Goal: Entertainment & Leisure: Browse casually

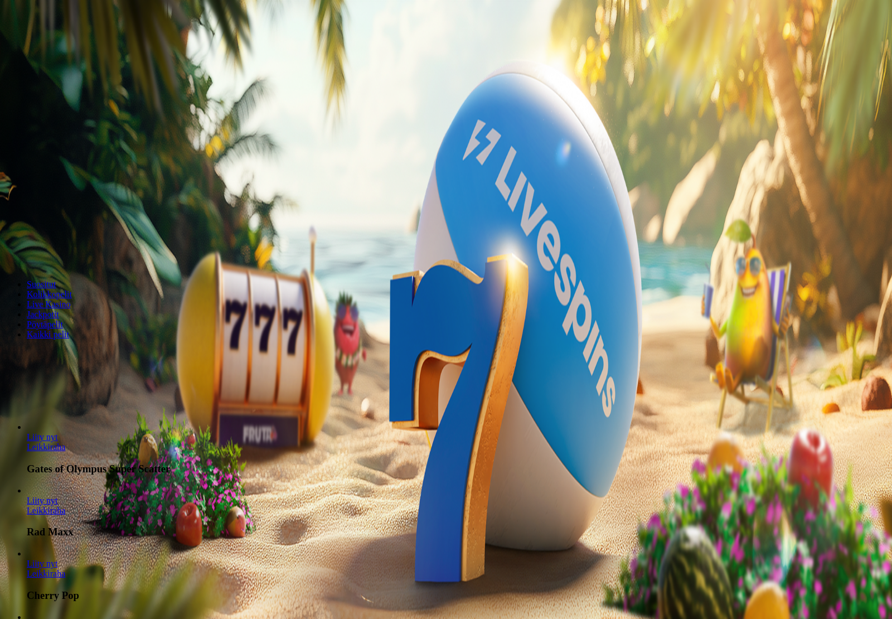
click at [83, 46] on button "Kirjaudu" at bounding box center [77, 41] width 36 height 12
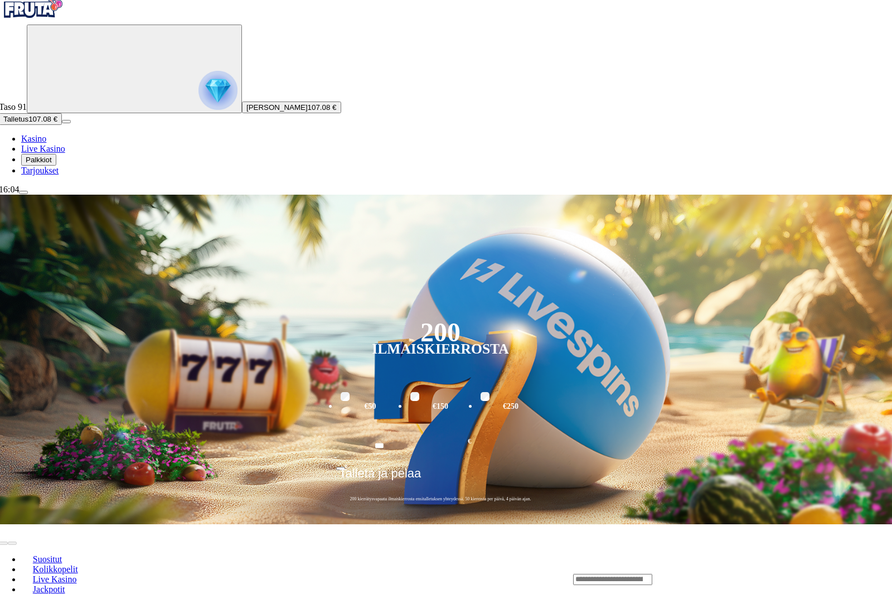
scroll to position [22, 6]
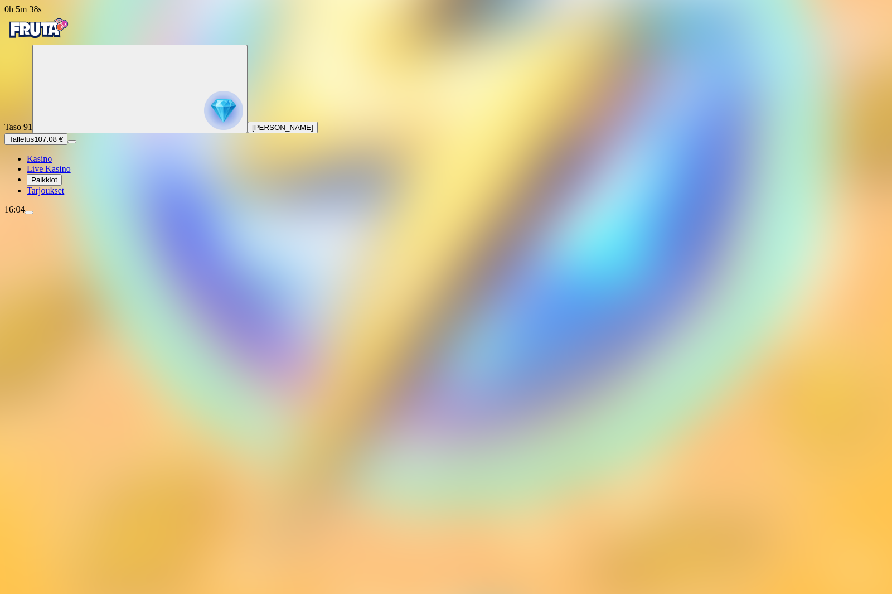
click at [190, 215] on main at bounding box center [445, 215] width 883 height 0
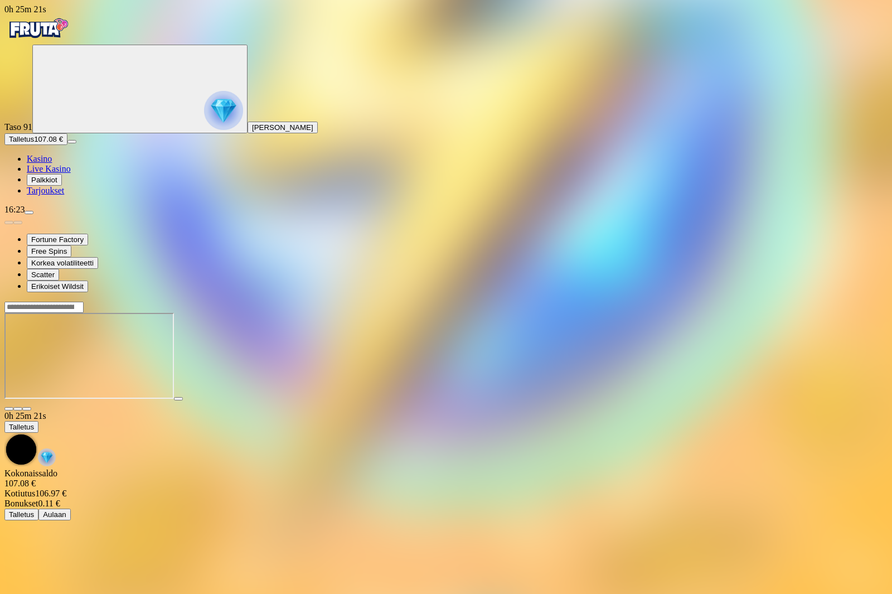
scroll to position [27, 0]
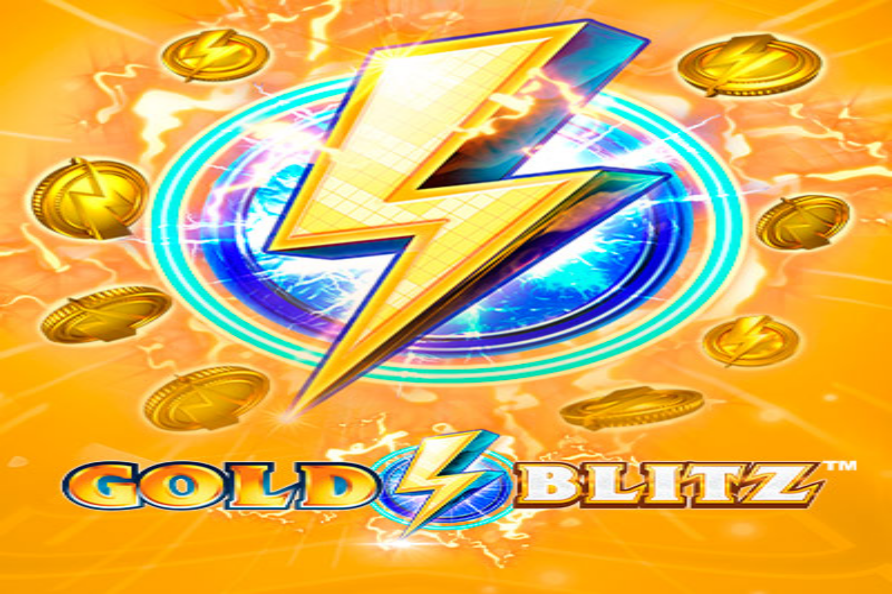
click at [27, 409] on span "fullscreen icon" at bounding box center [27, 409] width 0 height 0
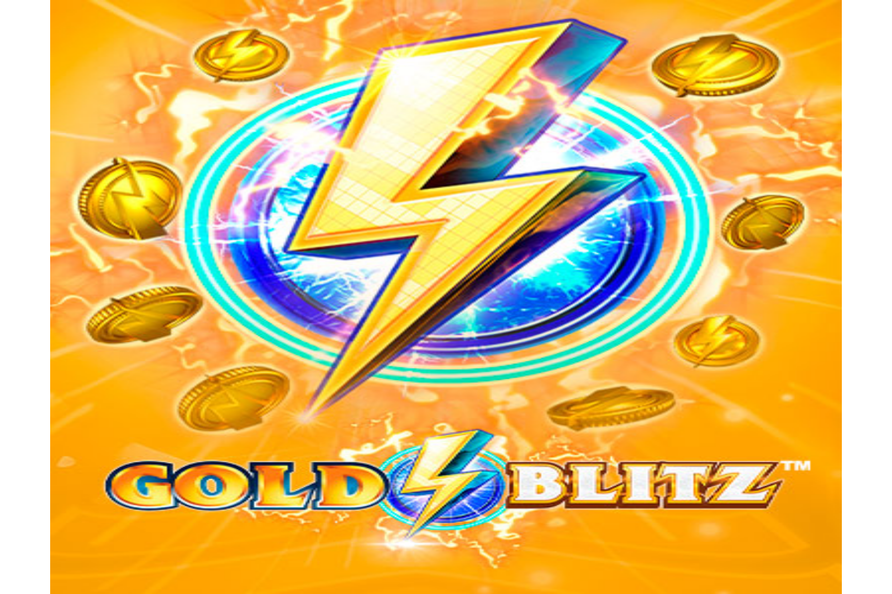
scroll to position [27, 0]
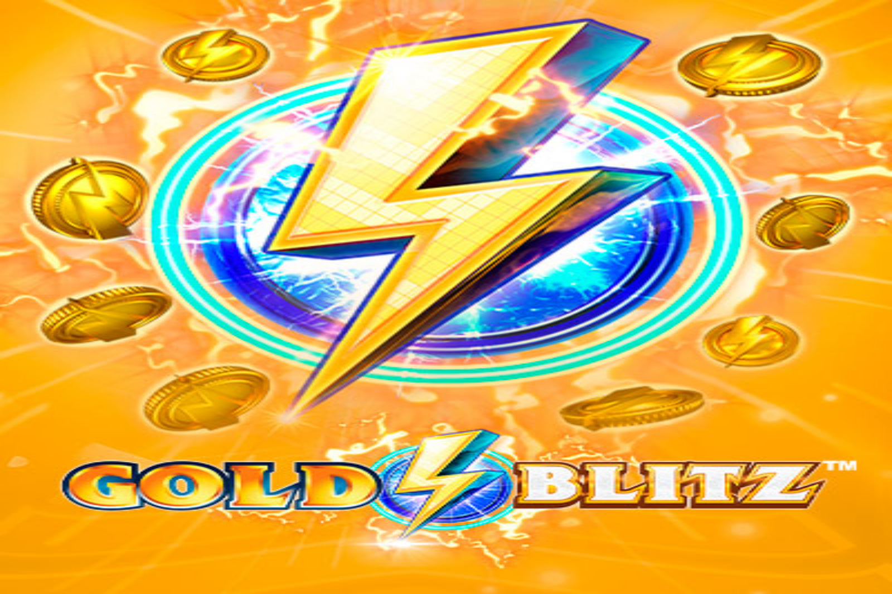
click at [52, 163] on link "Kasino" at bounding box center [39, 158] width 25 height 9
click at [52, 163] on span "Kasino" at bounding box center [39, 158] width 25 height 9
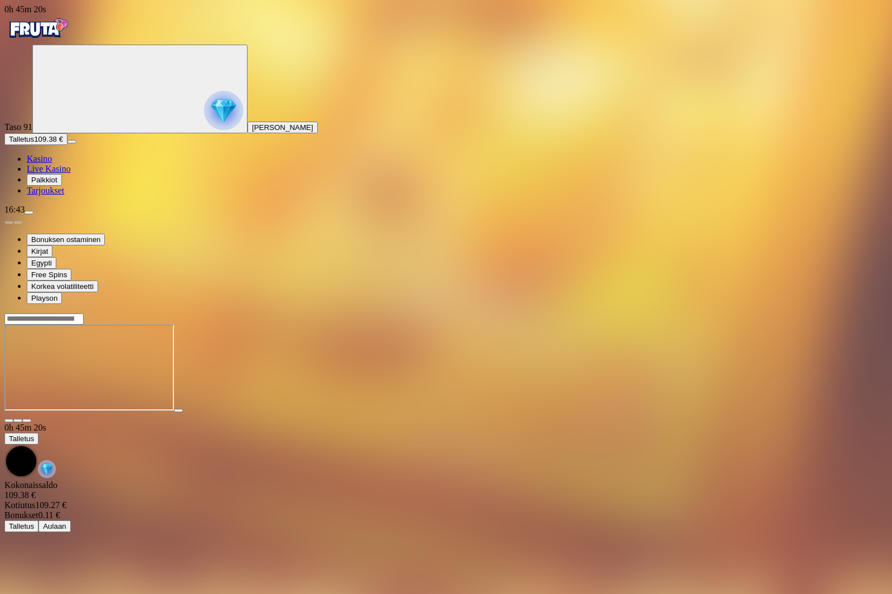
click at [52, 163] on span "Kasino" at bounding box center [39, 158] width 25 height 9
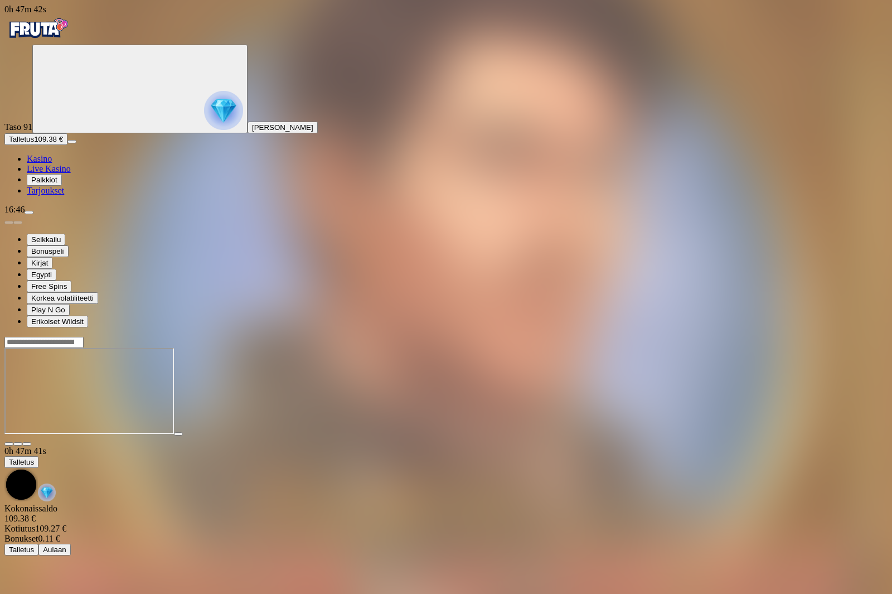
click at [52, 163] on span "Kasino" at bounding box center [39, 158] width 25 height 9
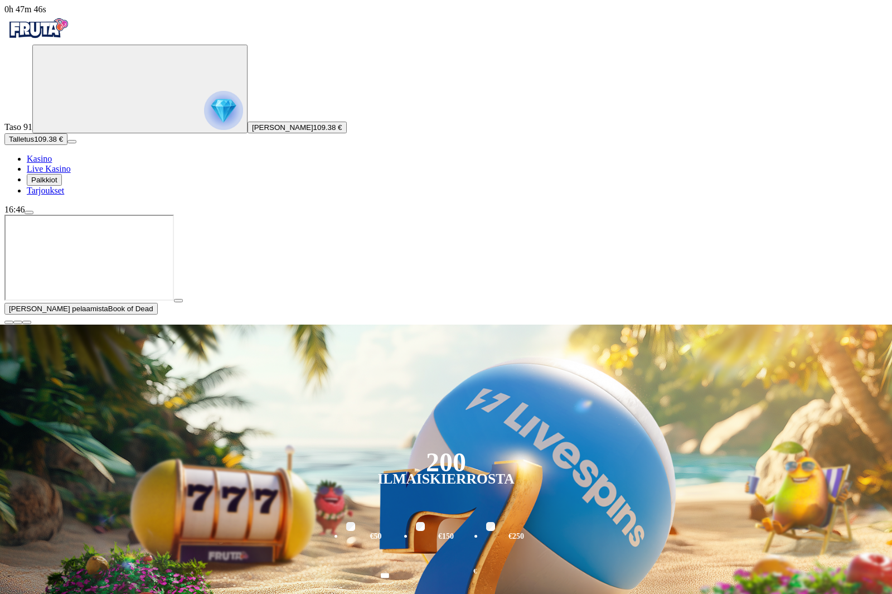
click at [183, 302] on button "button" at bounding box center [178, 300] width 9 height 3
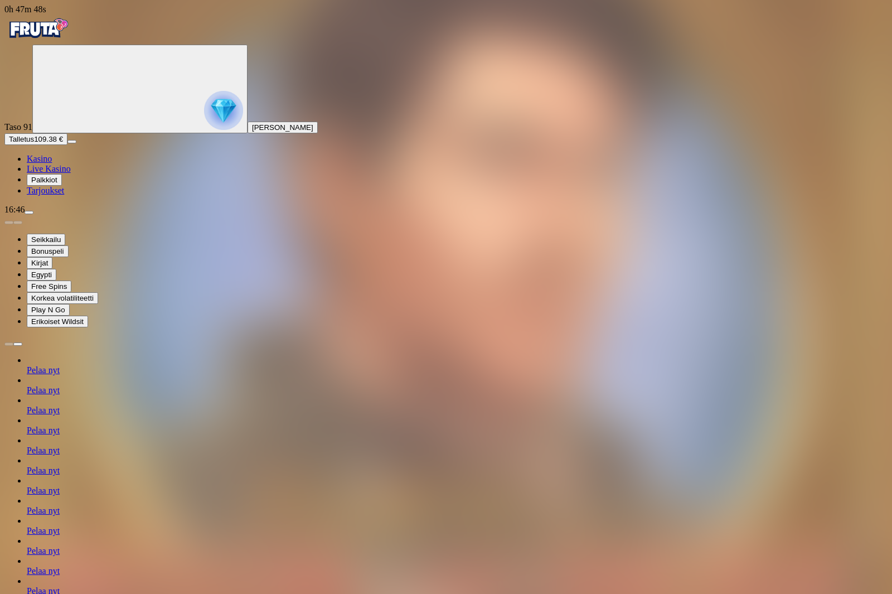
click at [52, 163] on span "Kasino" at bounding box center [39, 158] width 25 height 9
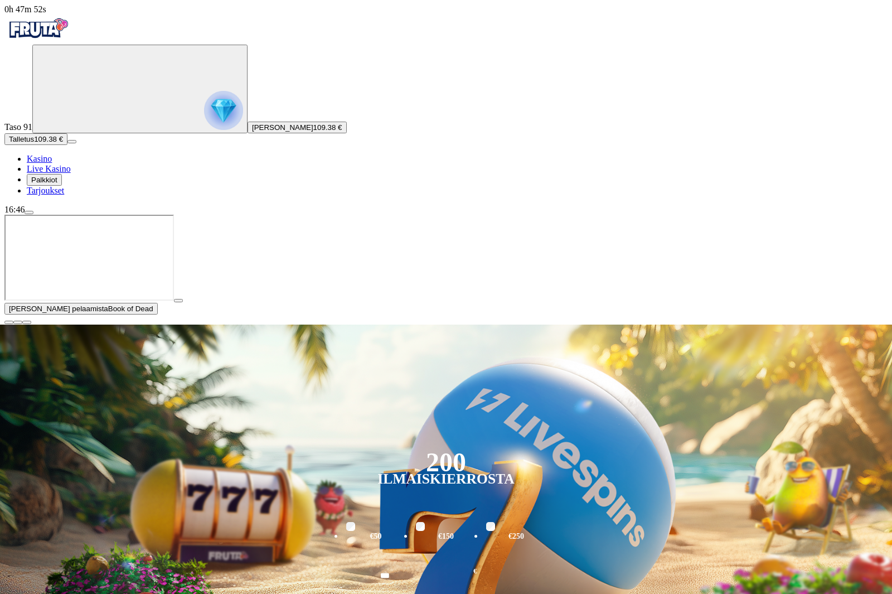
click at [183, 302] on button "button" at bounding box center [178, 300] width 9 height 3
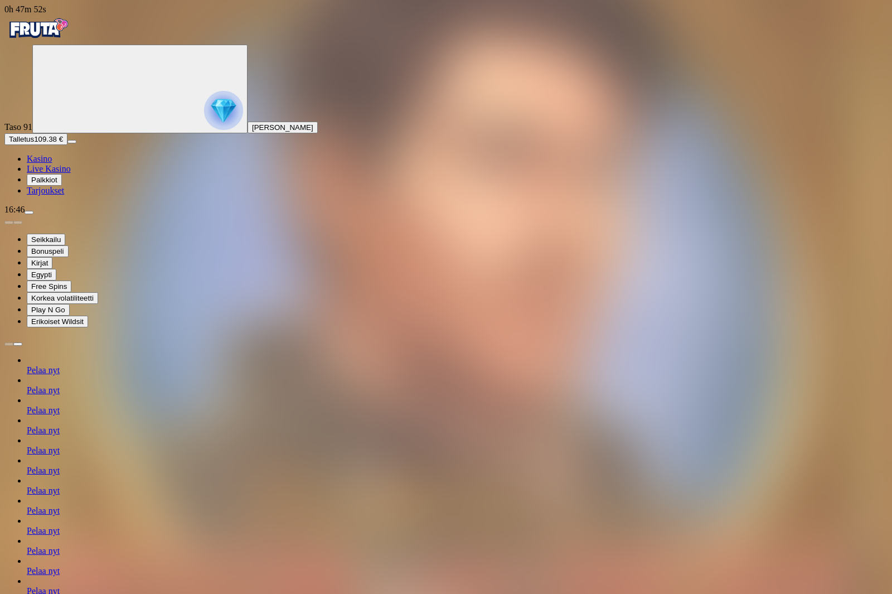
click at [52, 163] on span "Kasino" at bounding box center [39, 158] width 25 height 9
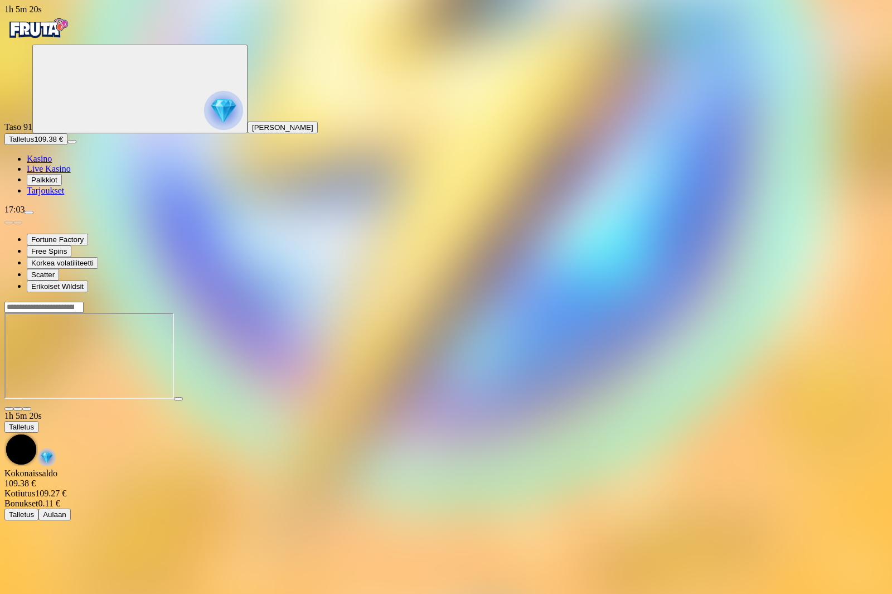
click at [544, 457] on main "1h 5m 20s Talletus Kokonaissaldo 109.38 € Kotiutus 109.27 € Bonukset 0.11 € Tal…" at bounding box center [445, 410] width 883 height 219
click at [544, 456] on main "1h 5m 20s Talletus Kokonaissaldo 109.38 € Kotiutus 109.27 € Bonukset 0.11 € Tal…" at bounding box center [445, 410] width 883 height 219
